Goal: Ask a question

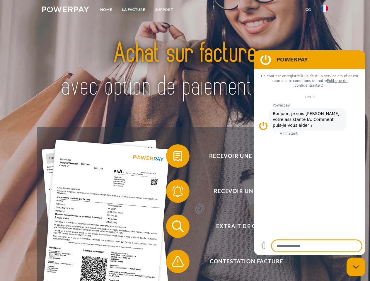
click at [65, 10] on img at bounding box center [65, 9] width 47 height 6
click at [324, 10] on img at bounding box center [324, 8] width 7 height 7
click at [308, 10] on link "CG" at bounding box center [308, 9] width 16 height 11
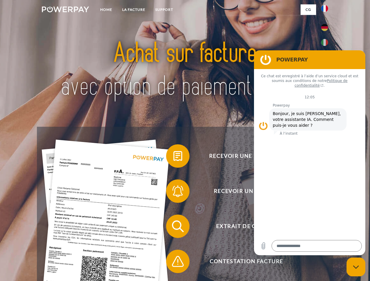
click at [173, 157] on span at bounding box center [168, 155] width 29 height 29
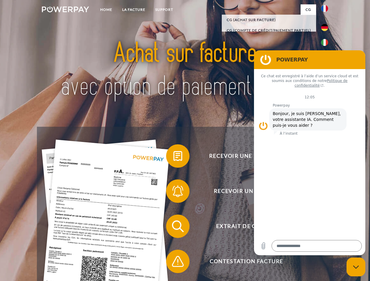
click at [173, 192] on span at bounding box center [168, 191] width 29 height 29
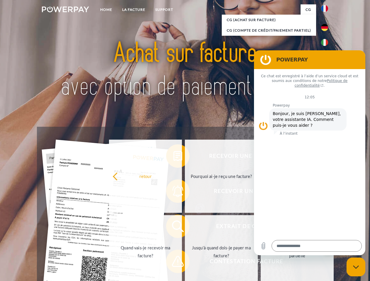
click at [185, 227] on link "Jusqu'à quand dois-je payer ma facture?" at bounding box center [221, 251] width 73 height 73
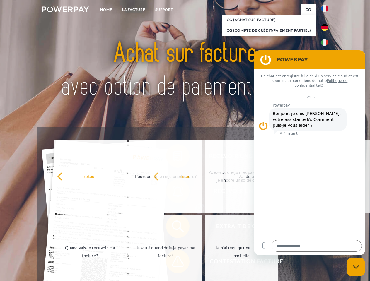
click at [173, 263] on span at bounding box center [168, 261] width 29 height 29
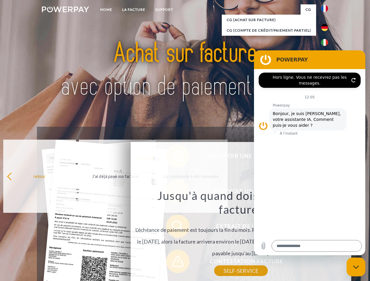
click at [356, 267] on icon "Fermer la fenêtre de messagerie" at bounding box center [356, 267] width 6 height 4
type textarea "*"
